Goal: Task Accomplishment & Management: Manage account settings

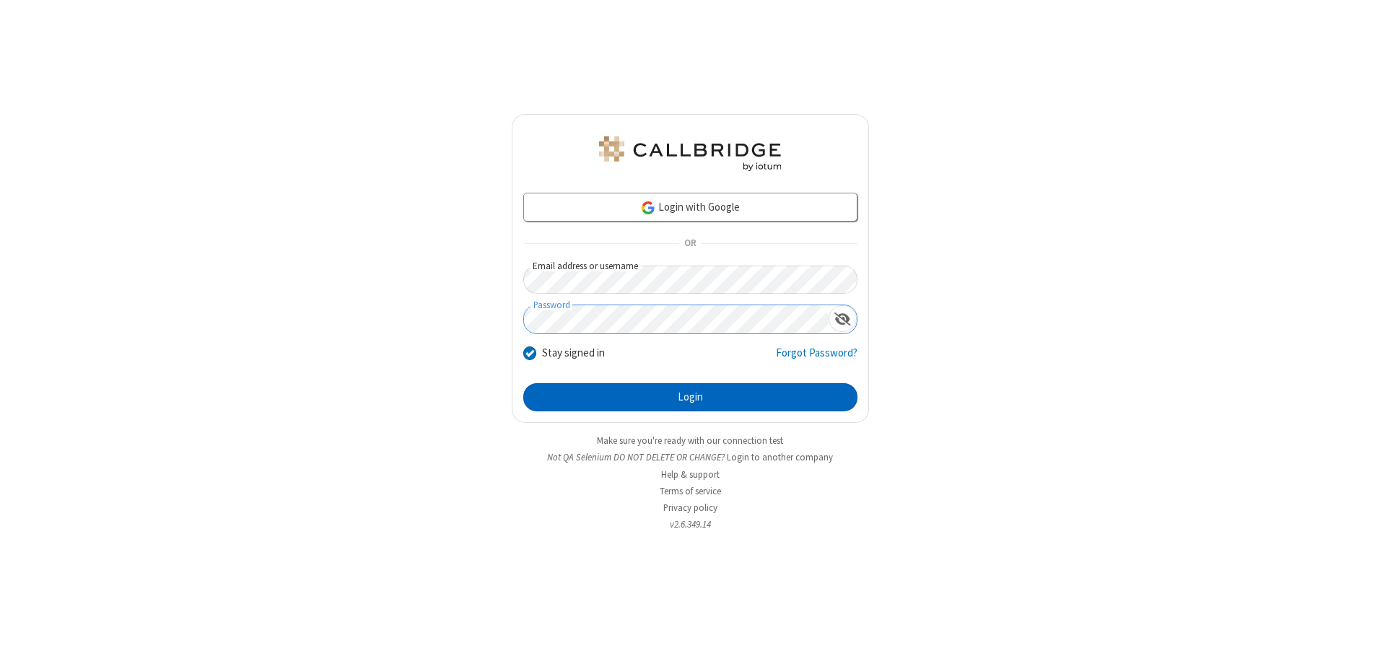
click at [690, 397] on button "Login" at bounding box center [690, 397] width 334 height 29
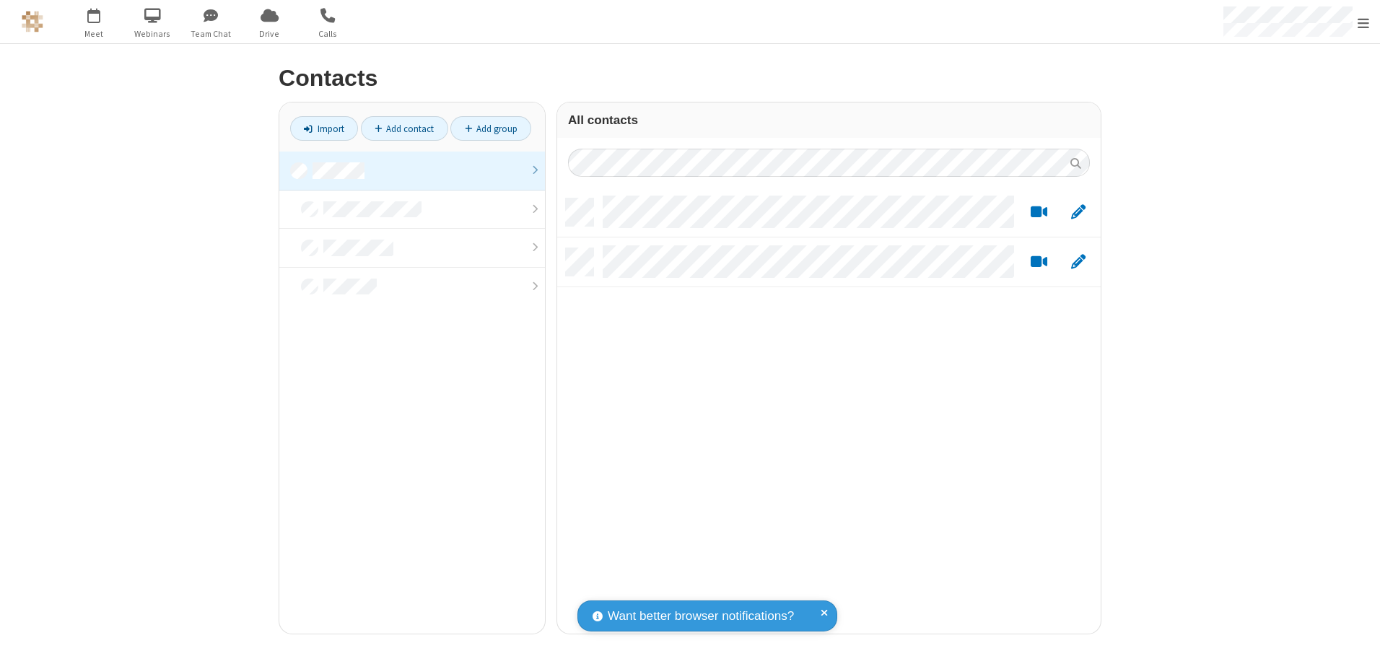
scroll to position [435, 533]
click at [412, 170] on link at bounding box center [412, 171] width 266 height 39
click at [491, 128] on link "Add group" at bounding box center [490, 128] width 81 height 25
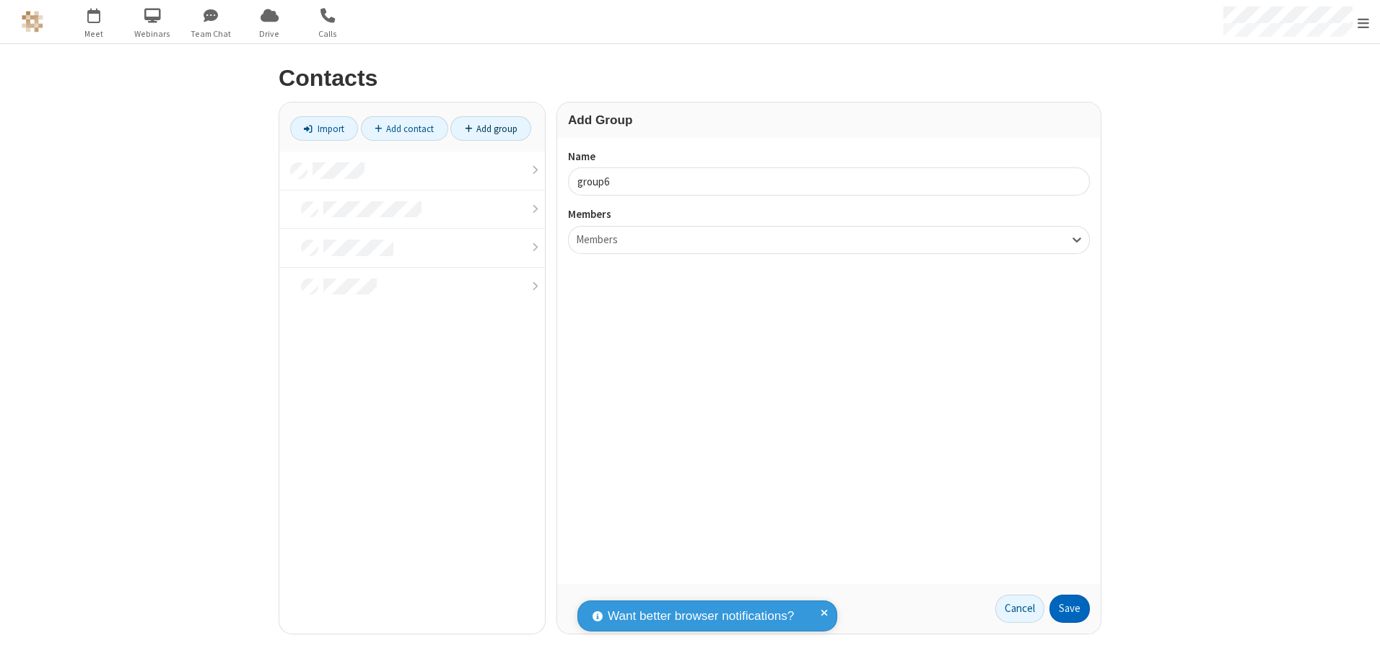
type input "group6"
click at [1070, 608] on button "Save" at bounding box center [1069, 609] width 40 height 29
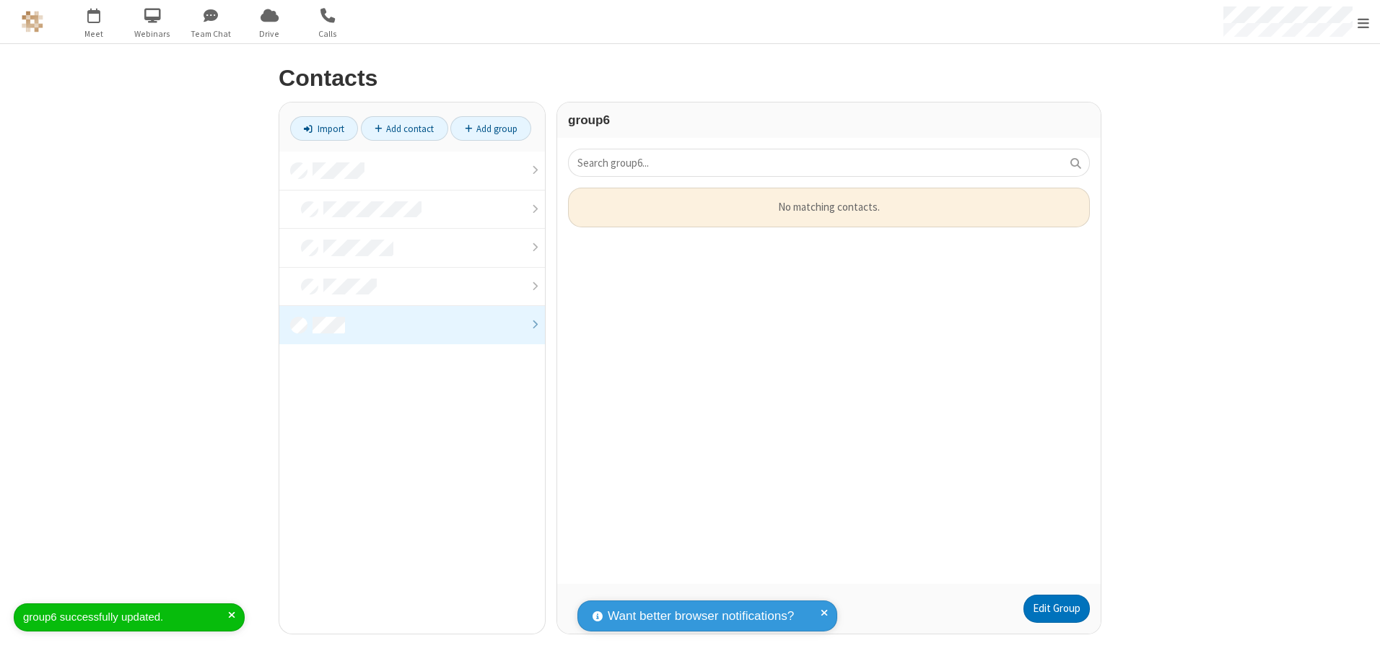
scroll to position [385, 533]
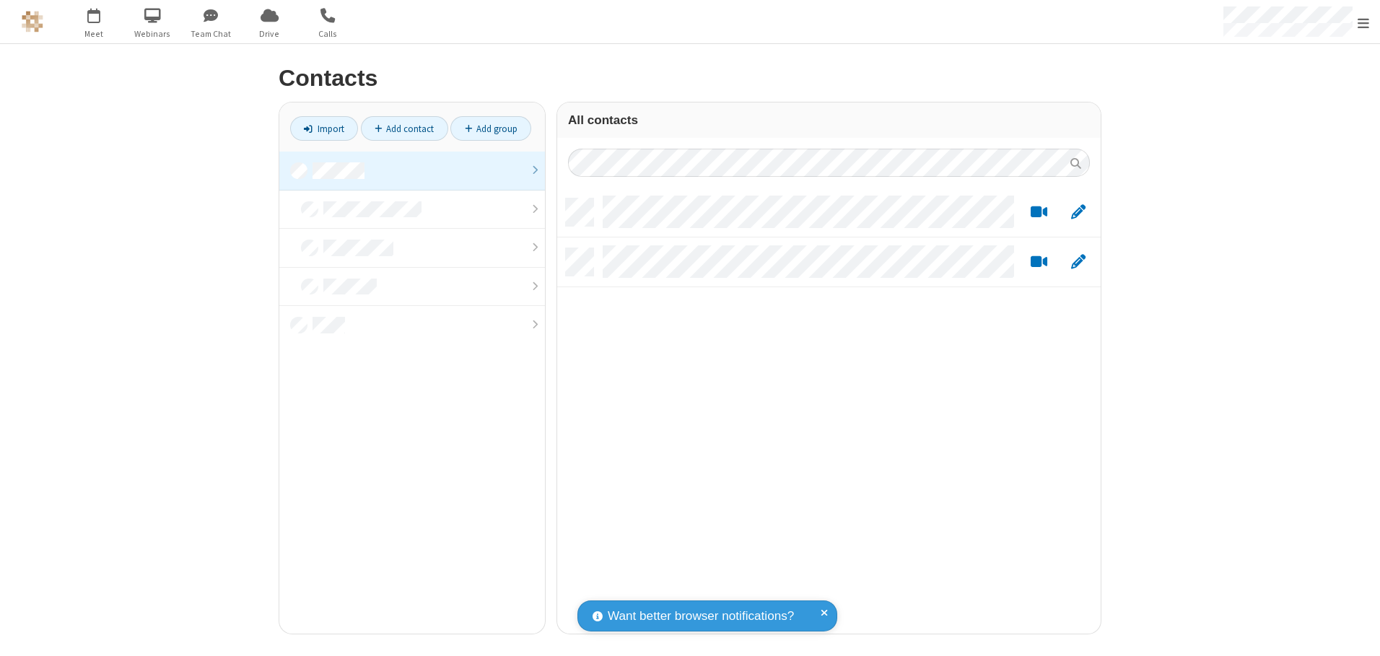
scroll to position [435, 533]
click at [412, 170] on link at bounding box center [412, 171] width 266 height 39
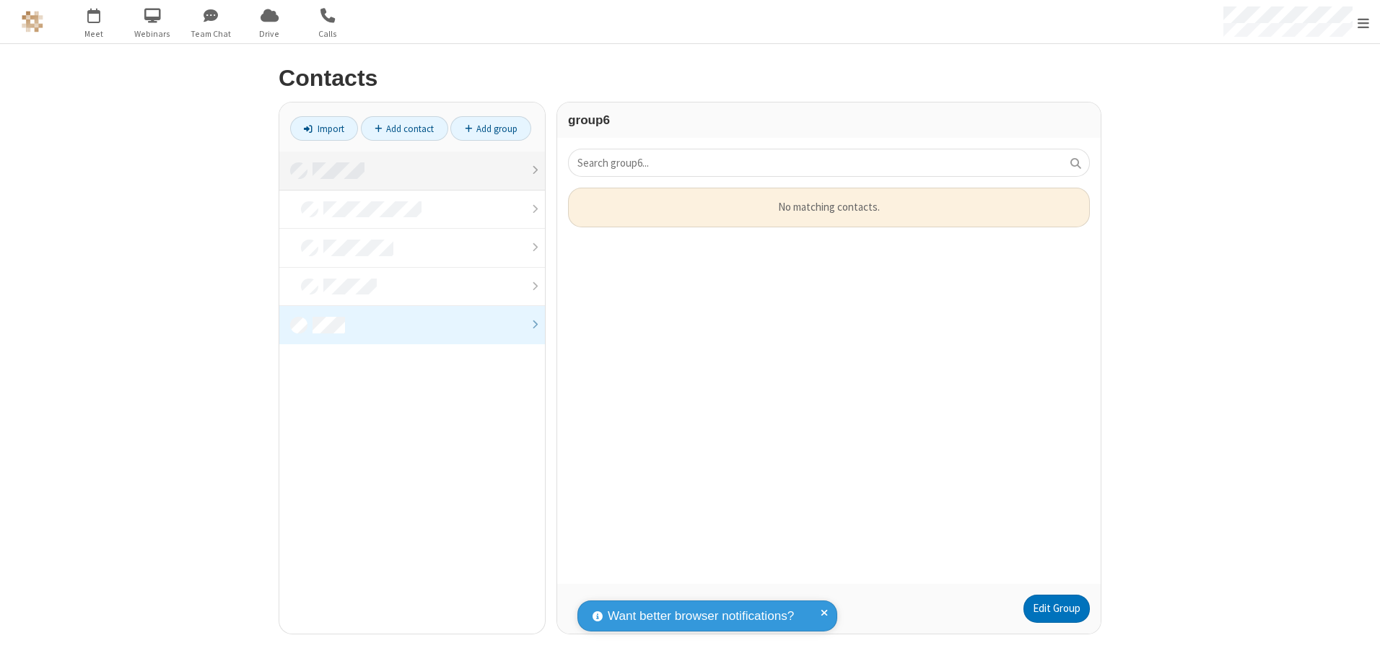
scroll to position [385, 533]
click at [1056, 608] on link "Edit Group" at bounding box center [1056, 609] width 66 height 29
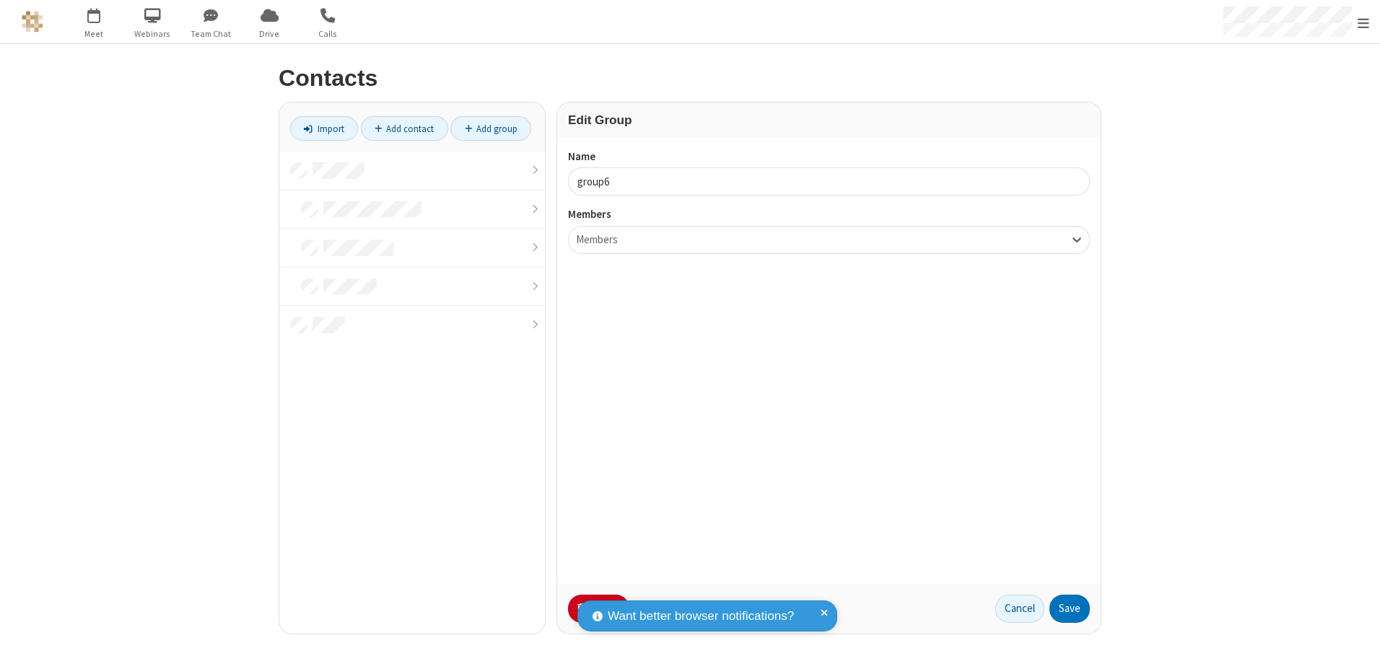
click at [0, 0] on button "No Thanks" at bounding box center [0, 0] width 0 height 0
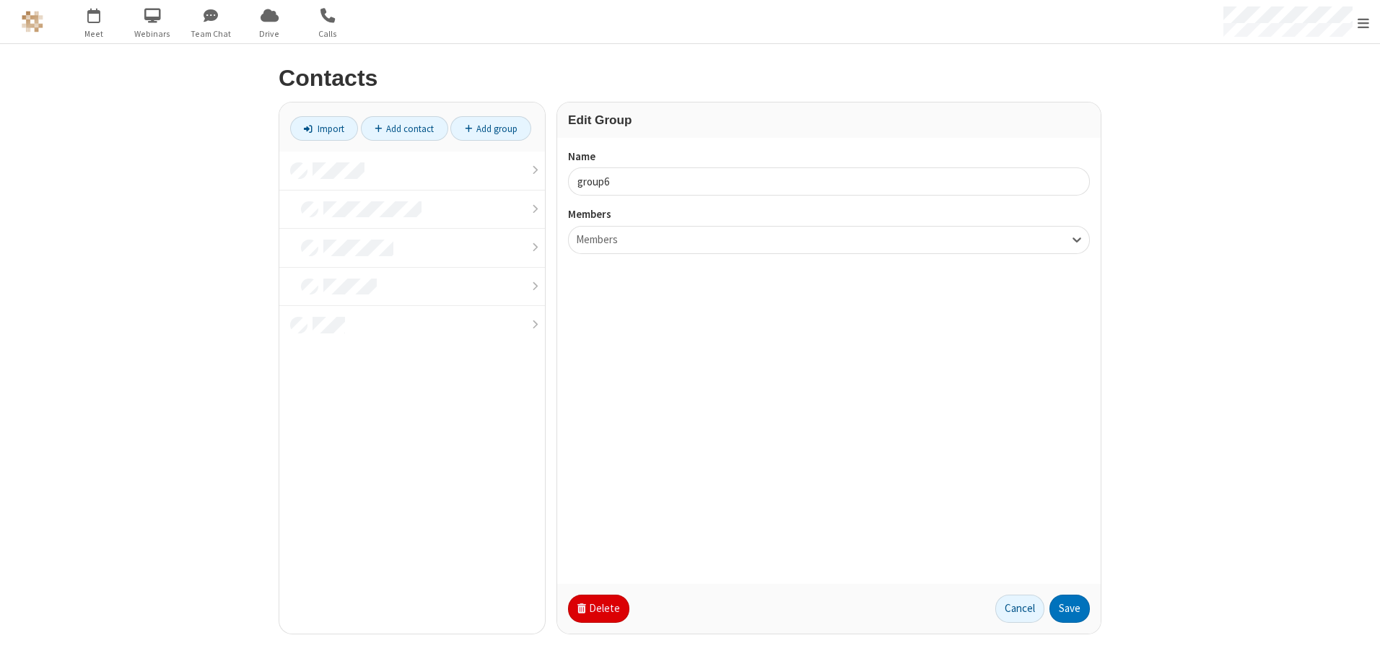
click at [597, 608] on button "Delete" at bounding box center [598, 609] width 61 height 29
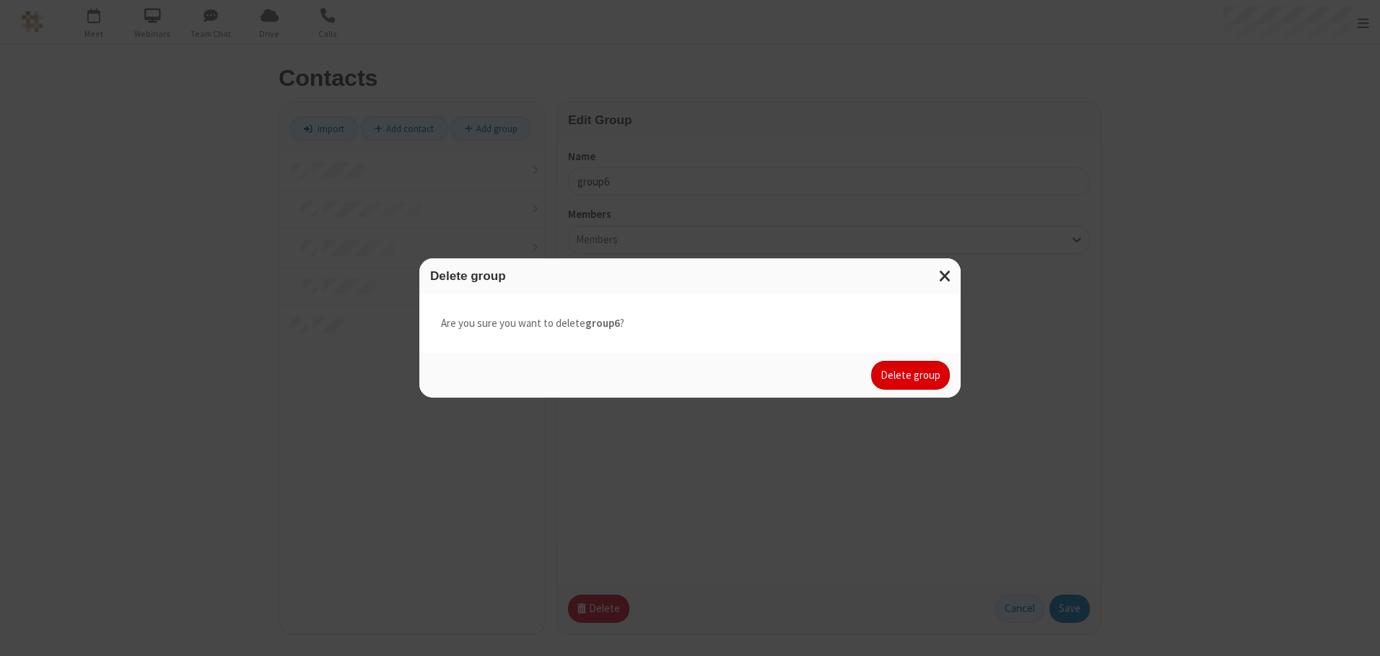
click at [911, 375] on button "Delete group" at bounding box center [910, 375] width 79 height 29
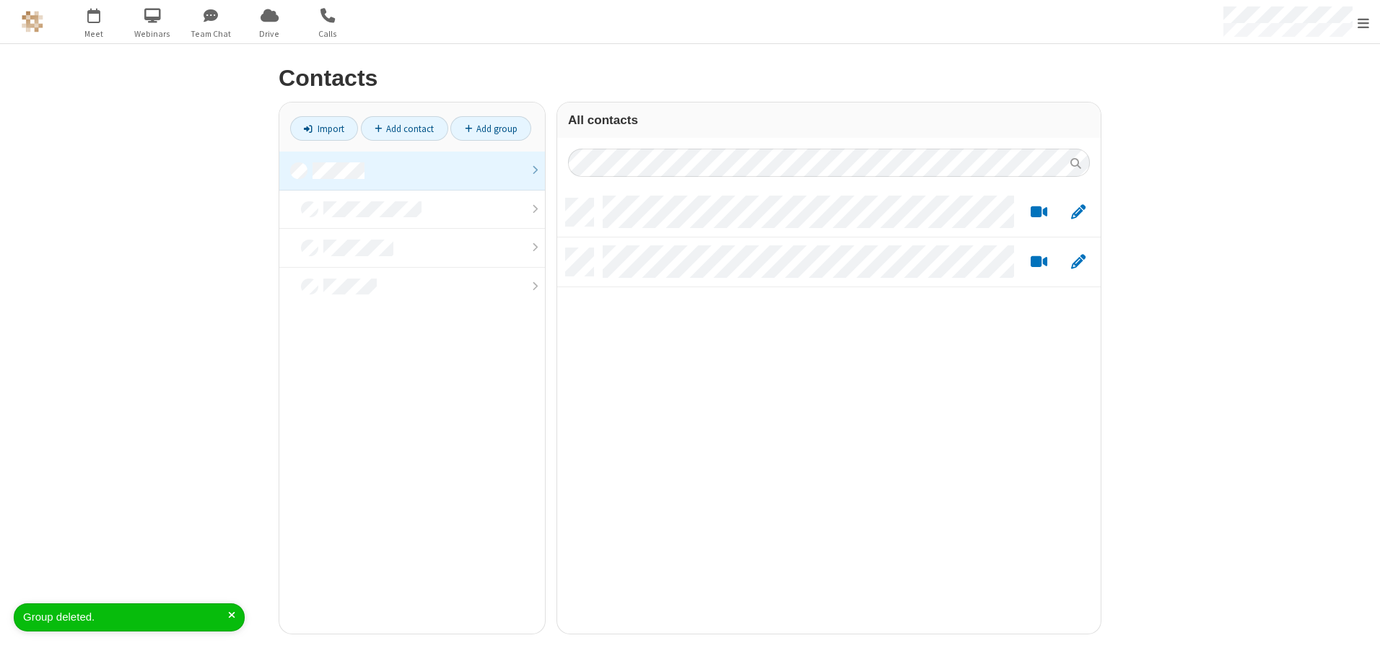
scroll to position [435, 533]
